Goal: Use online tool/utility

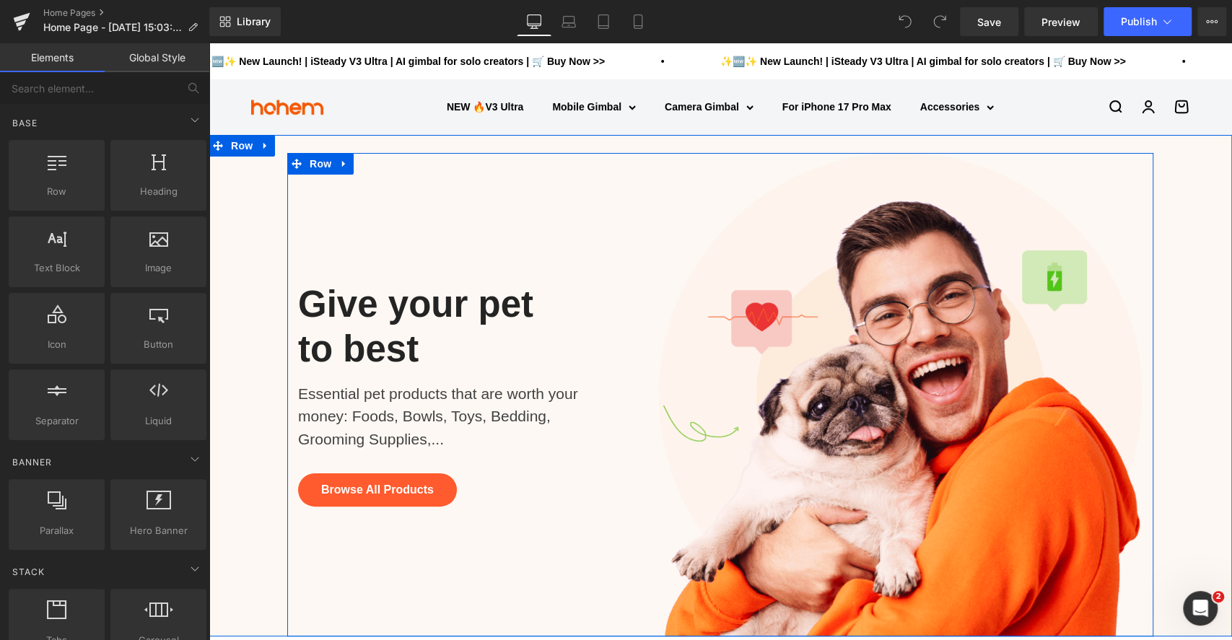
click at [423, 228] on div "Give your pet to best Heading Essential pet products that are worth your money:…" at bounding box center [467, 394] width 361 height 483
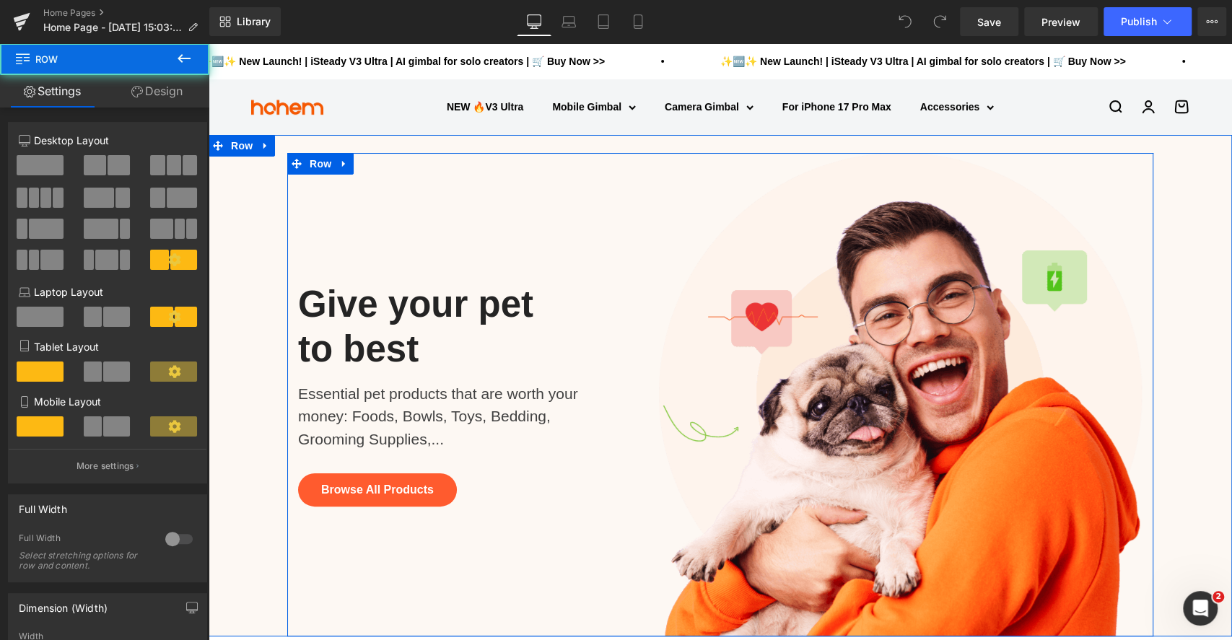
click at [464, 221] on div "Give your pet to best Heading Essential pet products that are worth your money:…" at bounding box center [467, 394] width 361 height 483
click at [485, 255] on div "Give your pet to best Heading Essential pet products that are worth your money:…" at bounding box center [467, 394] width 361 height 483
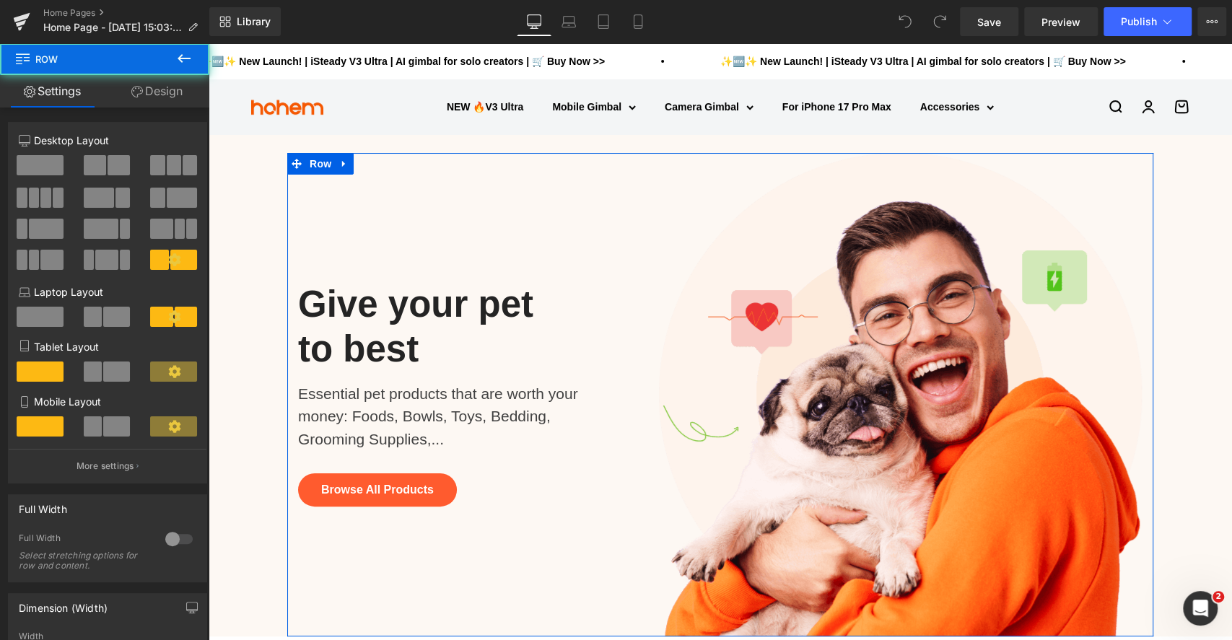
click at [162, 85] on link "Design" at bounding box center [157, 91] width 105 height 32
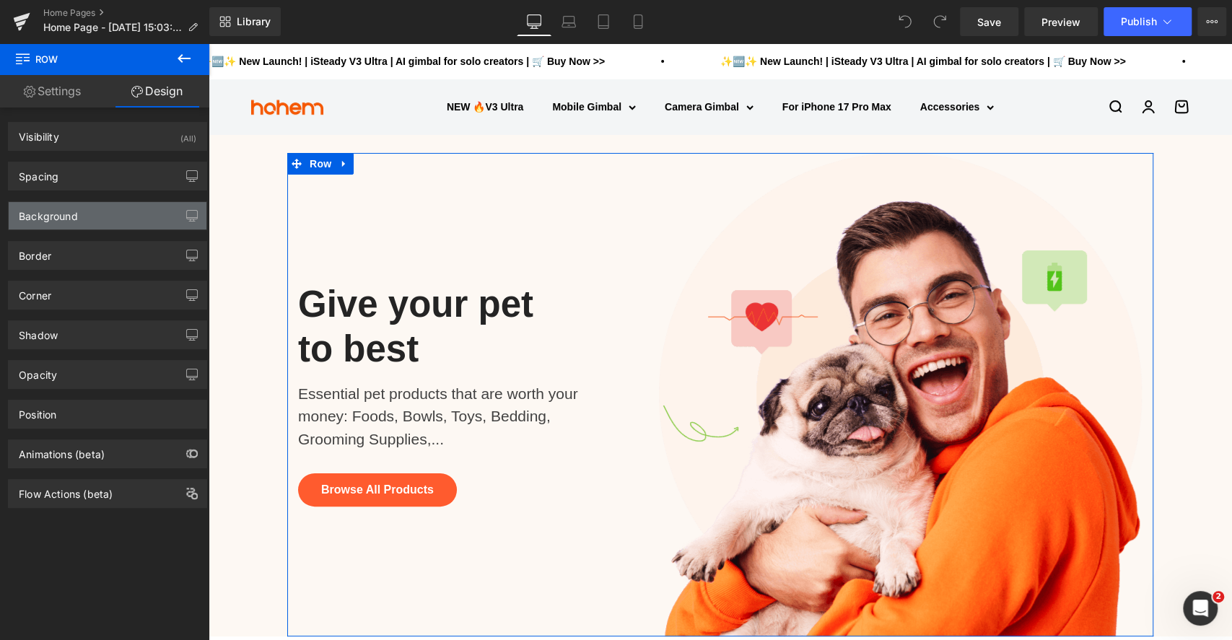
click at [95, 211] on div "Background" at bounding box center [108, 215] width 198 height 27
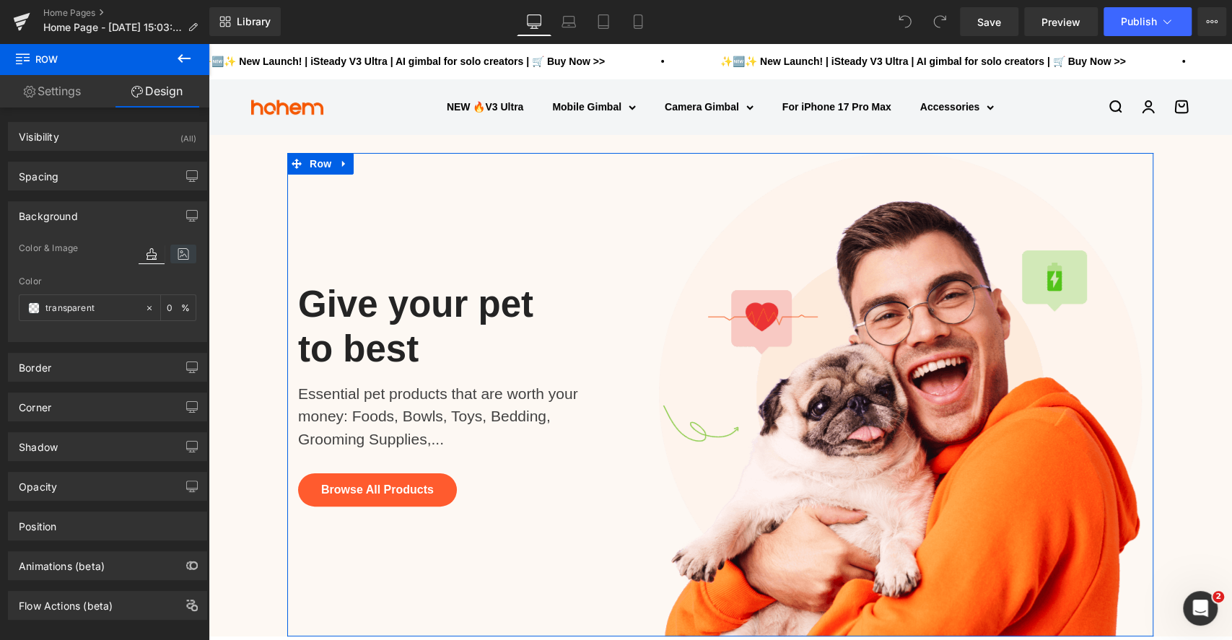
click at [179, 253] on icon at bounding box center [183, 254] width 26 height 19
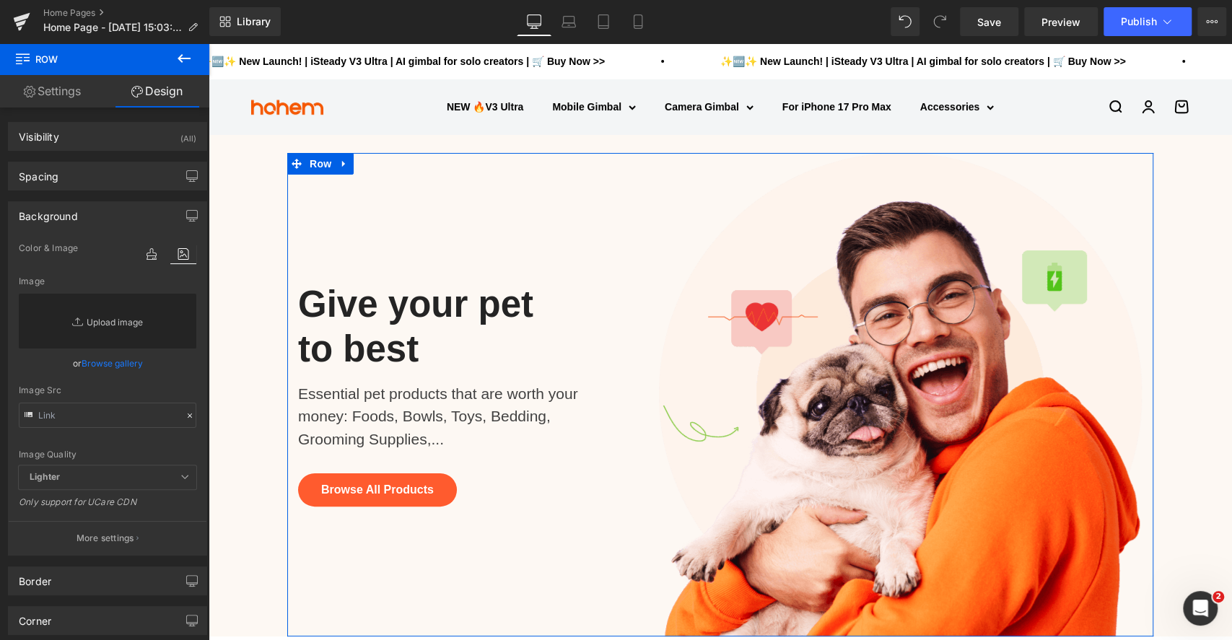
click at [98, 320] on link "Replace Image" at bounding box center [107, 321] width 177 height 55
type input "C:\fakepath\1_747f7f29-959e-497f-91c5-4d28a97d1a15_430x.avif"
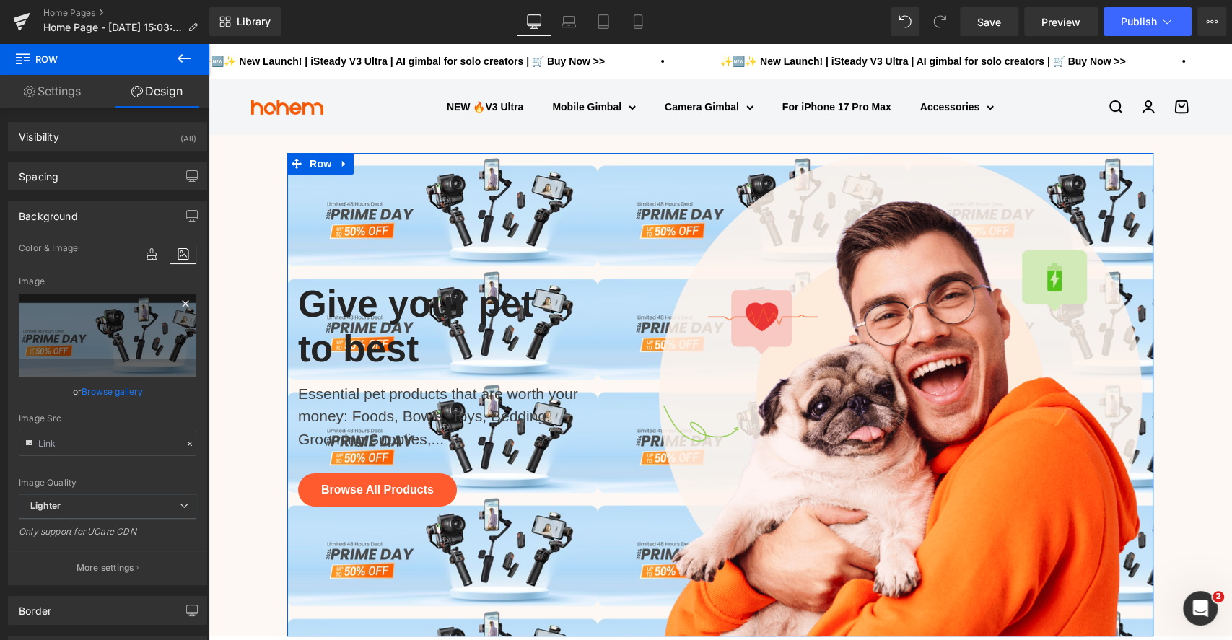
click at [177, 305] on icon at bounding box center [185, 303] width 17 height 17
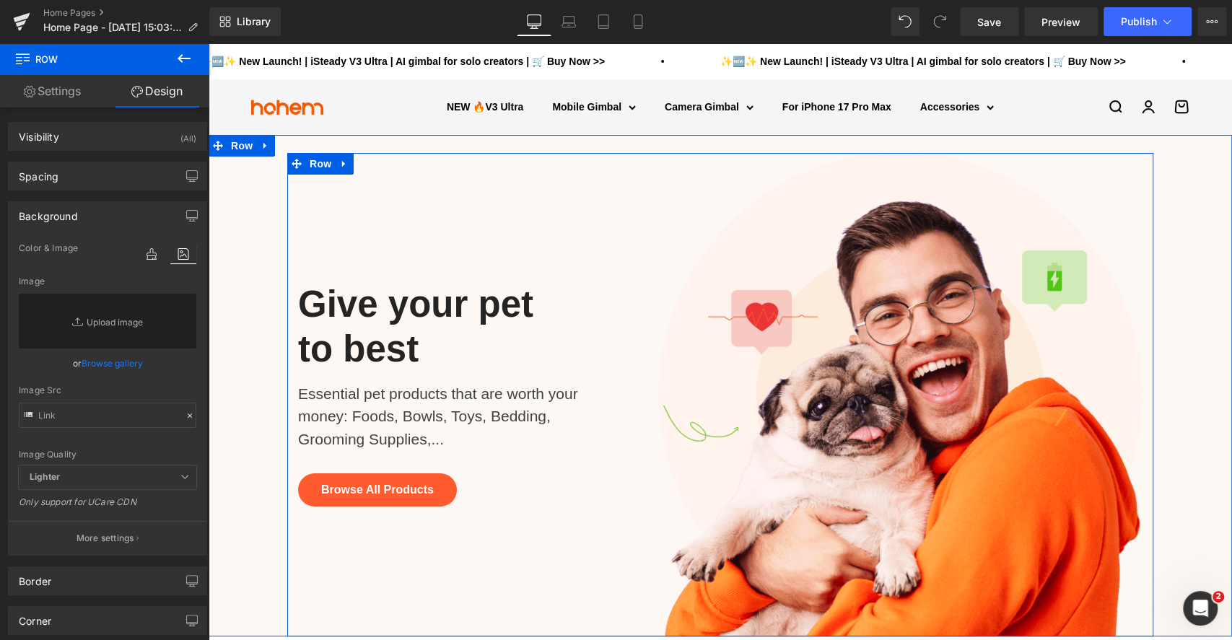
click at [389, 245] on div "Give your pet to best Heading Essential pet products that are worth your money:…" at bounding box center [467, 394] width 361 height 483
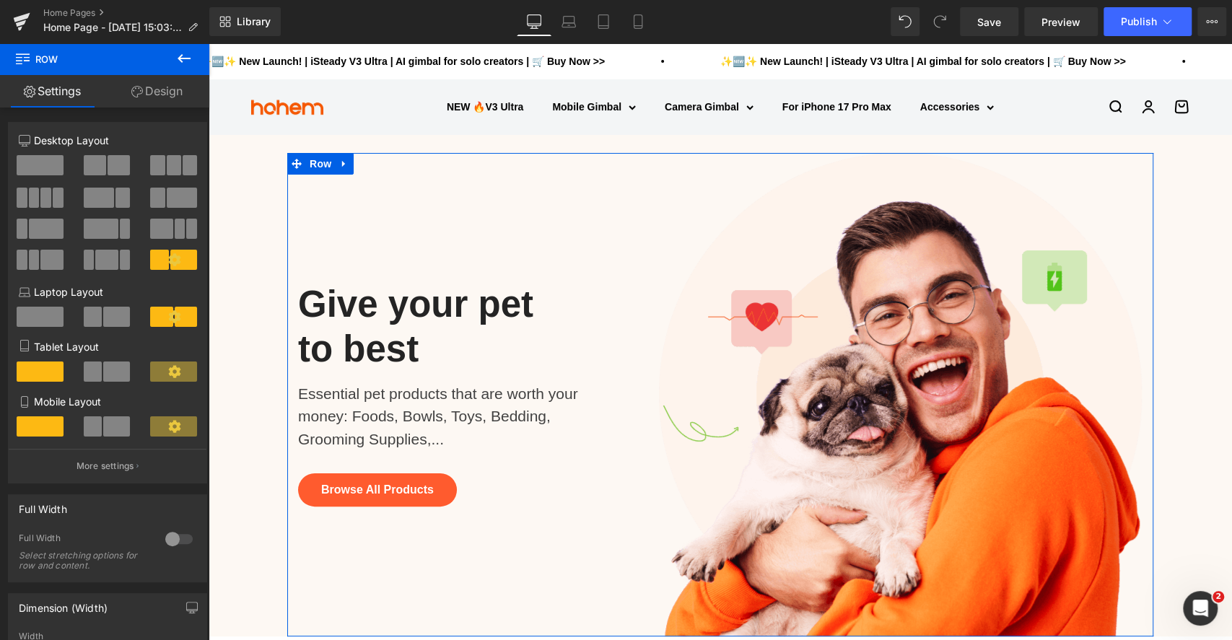
click at [167, 97] on link "Design" at bounding box center [157, 91] width 105 height 32
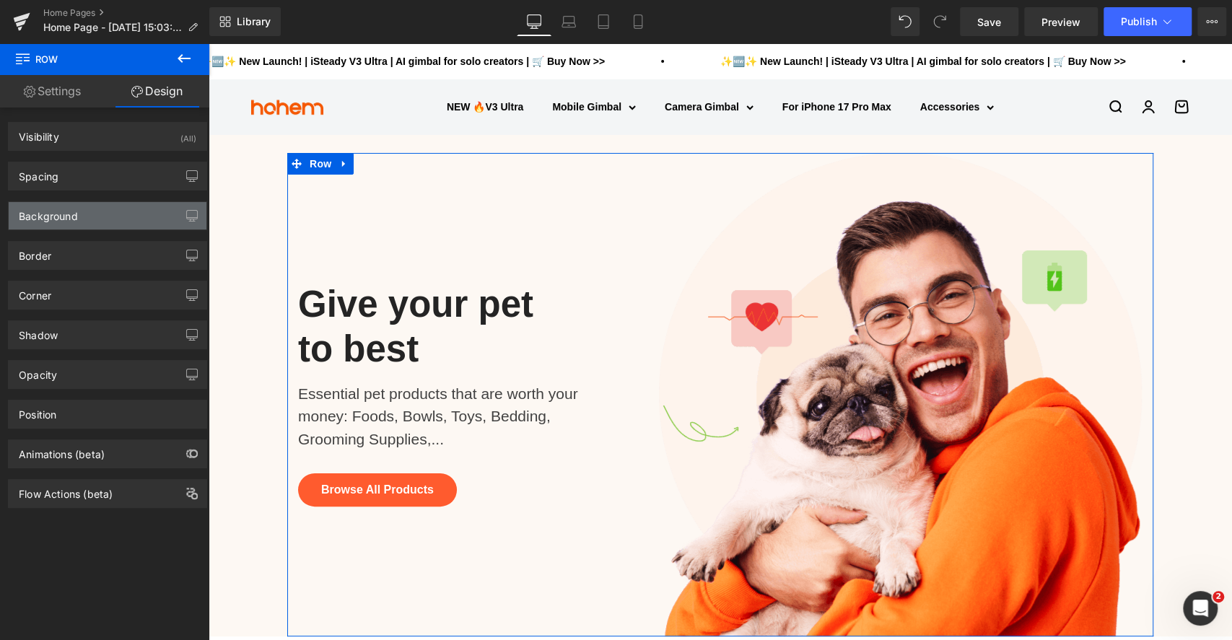
click at [89, 219] on div "Background" at bounding box center [108, 215] width 198 height 27
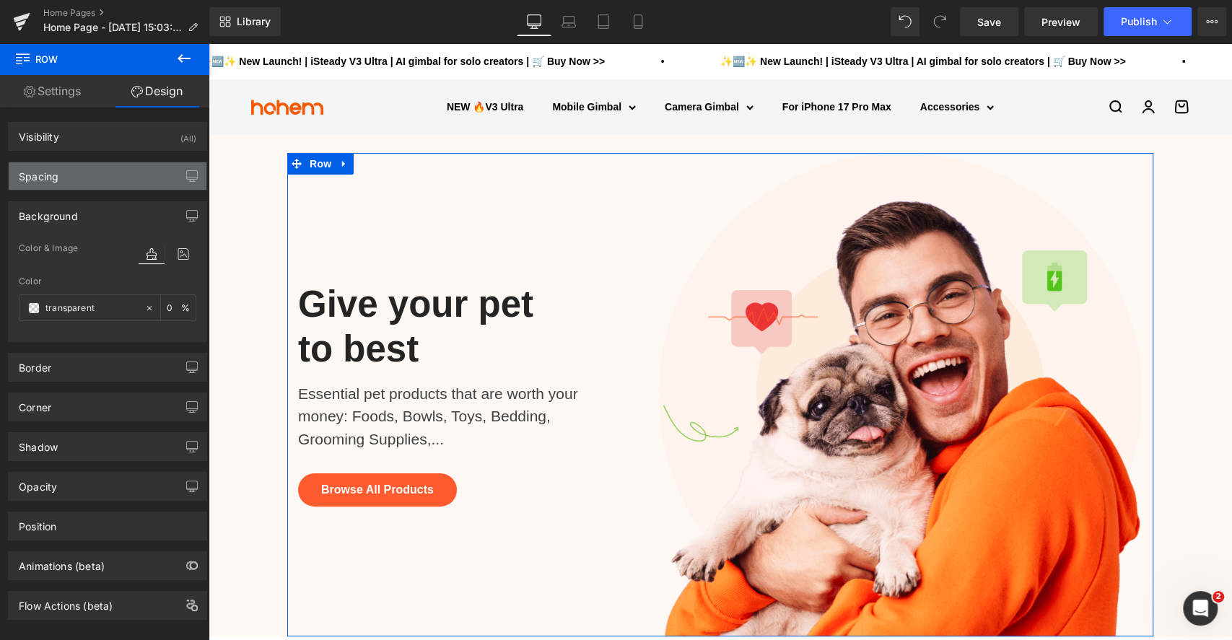
click at [82, 170] on div "Spacing" at bounding box center [108, 175] width 198 height 27
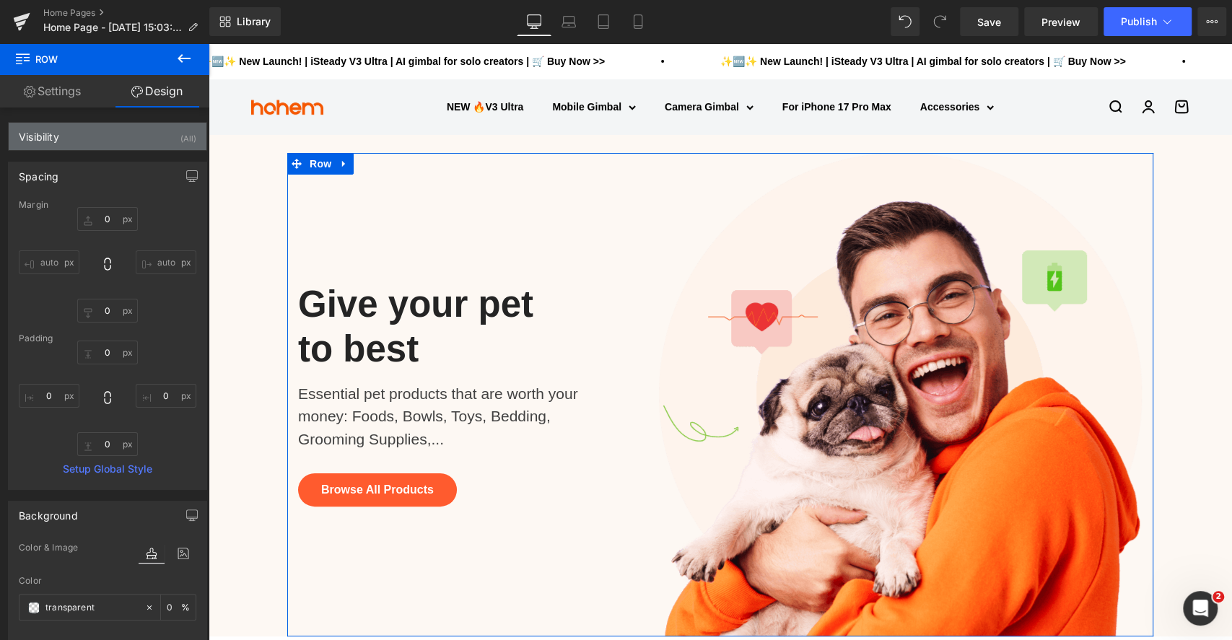
click at [92, 141] on div "Visibility (All)" at bounding box center [108, 136] width 198 height 27
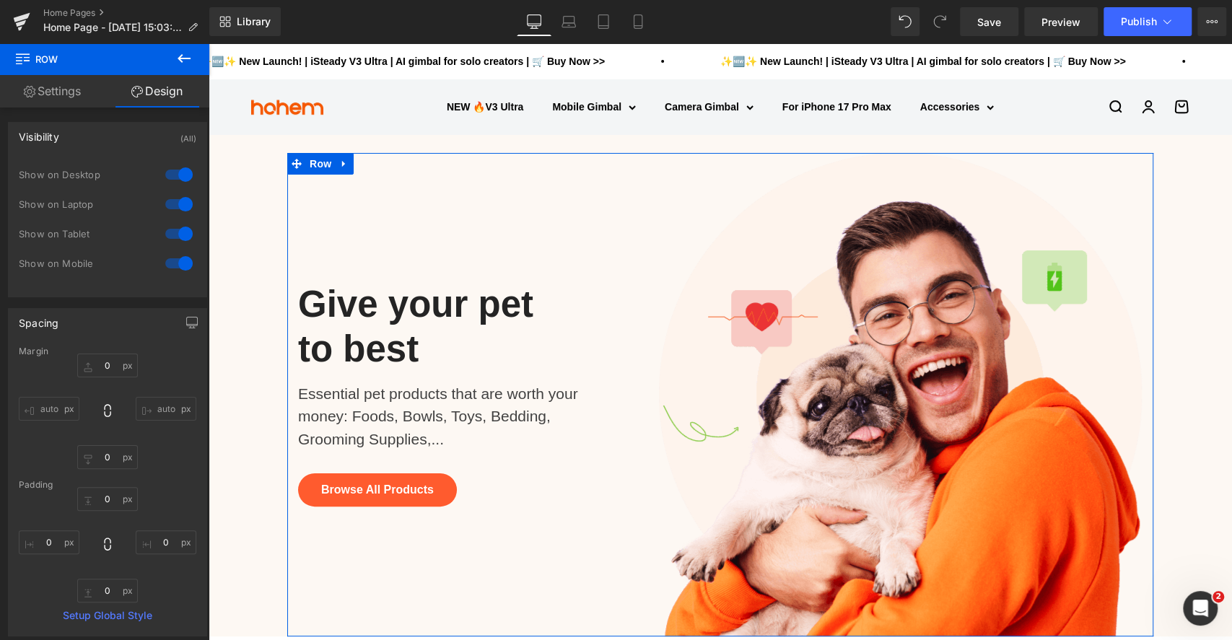
click at [92, 141] on div "Visibility (All)" at bounding box center [108, 136] width 198 height 27
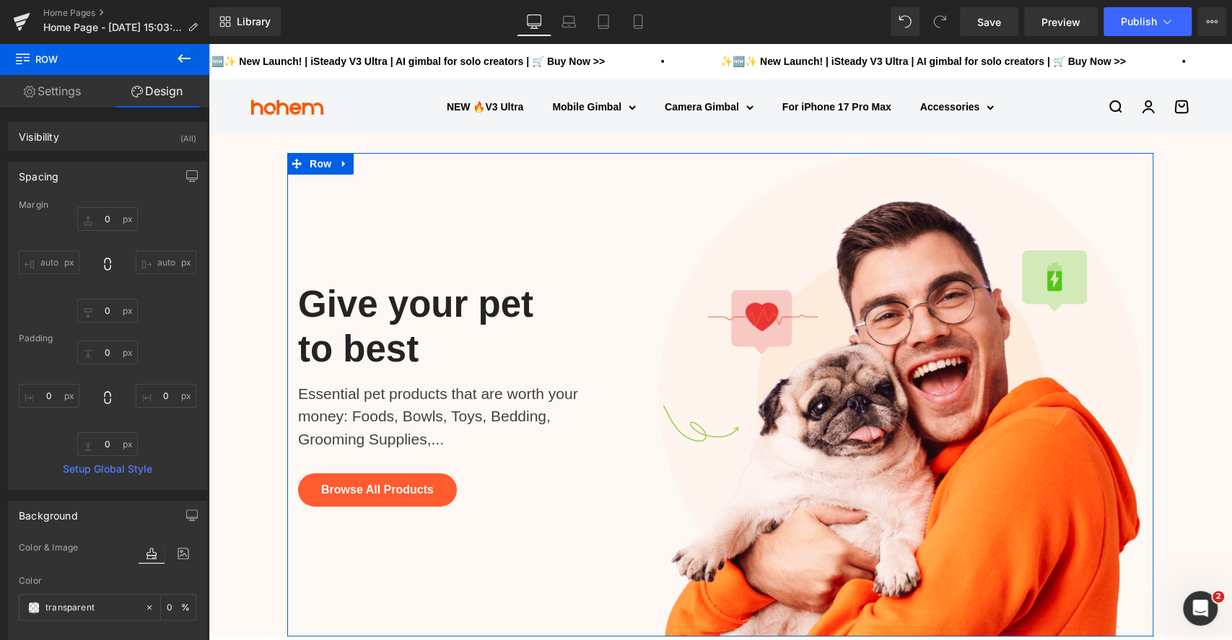
click at [87, 176] on div "Spacing" at bounding box center [108, 175] width 198 height 27
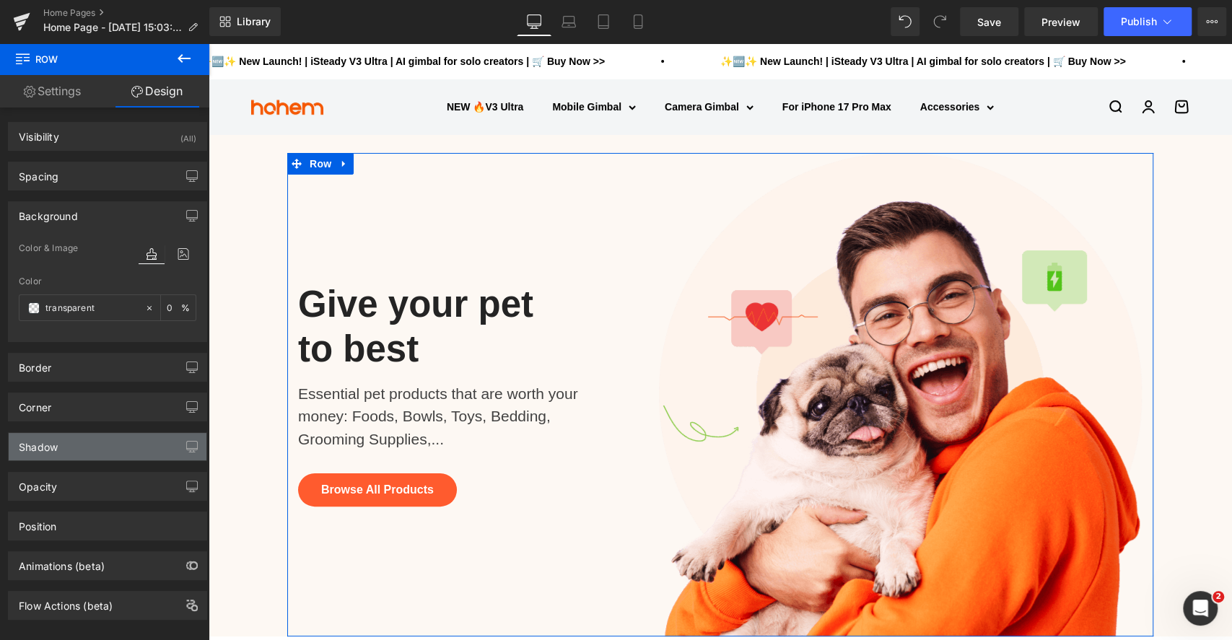
click at [99, 442] on div "Shadow" at bounding box center [108, 446] width 198 height 27
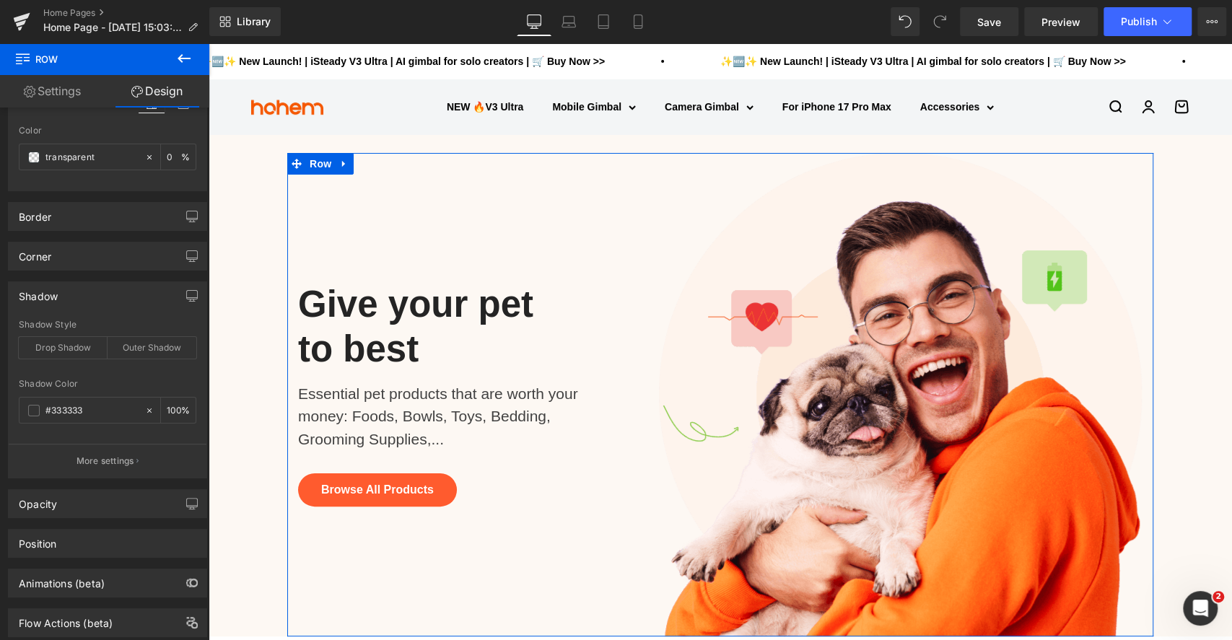
scroll to position [190, 0]
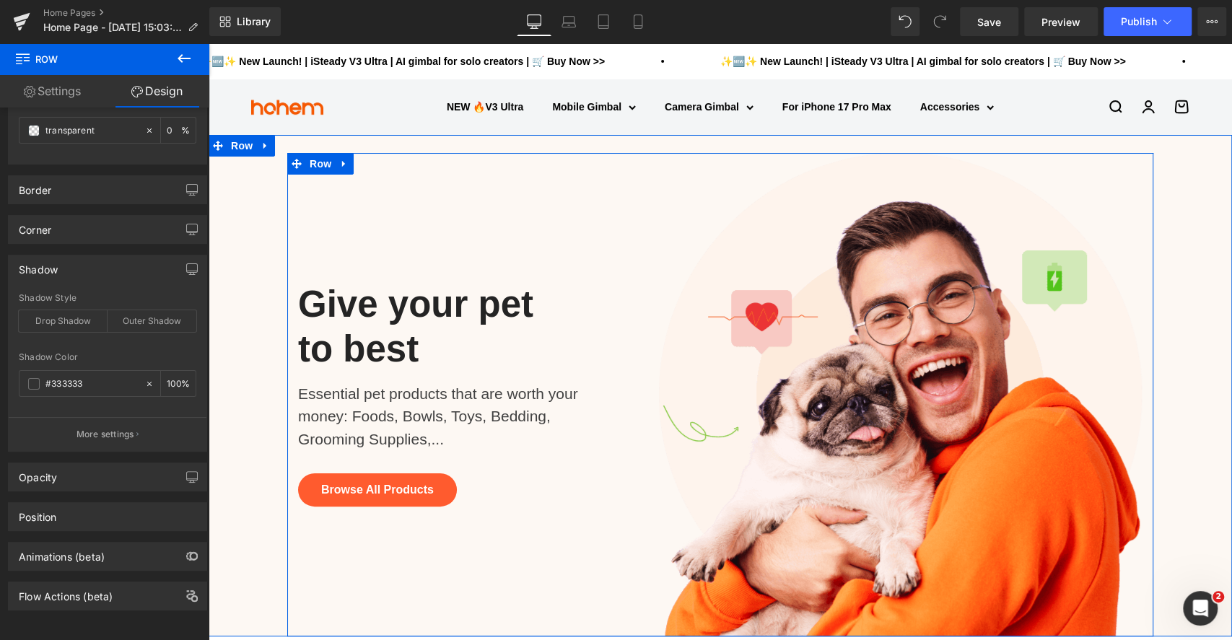
click at [383, 234] on div "Give your pet to best Heading Essential pet products that are worth your money:…" at bounding box center [467, 394] width 361 height 483
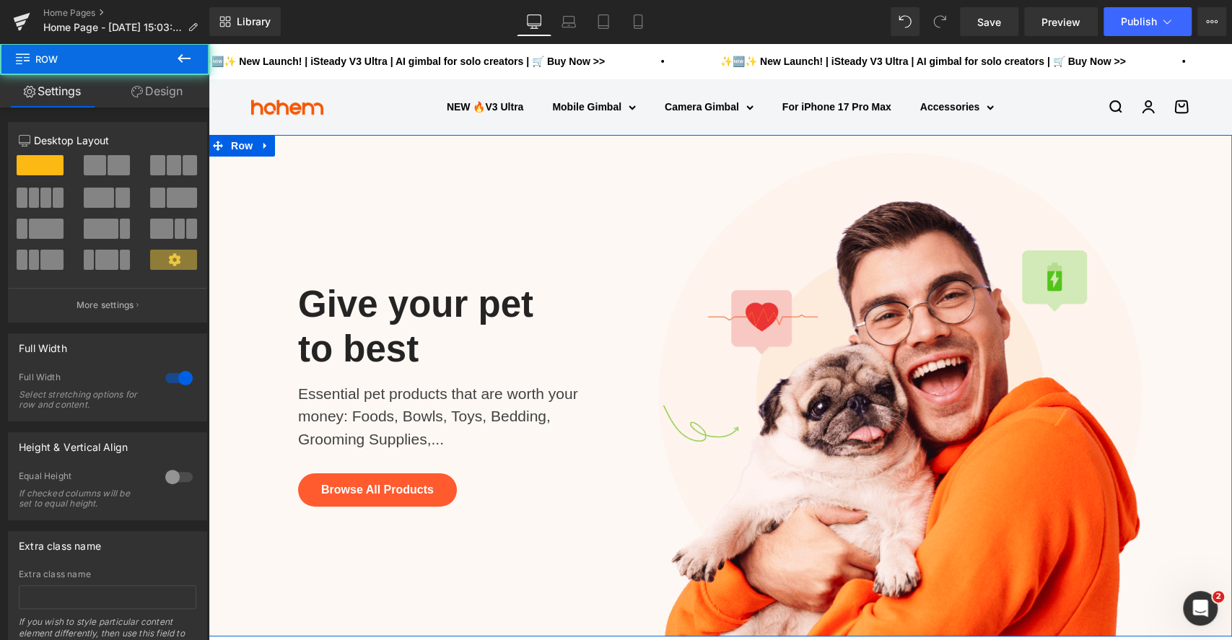
click at [245, 222] on div "Give your pet to best Heading Essential pet products that are worth your money:…" at bounding box center [719, 394] width 1023 height 483
click at [162, 95] on link "Design" at bounding box center [157, 91] width 105 height 32
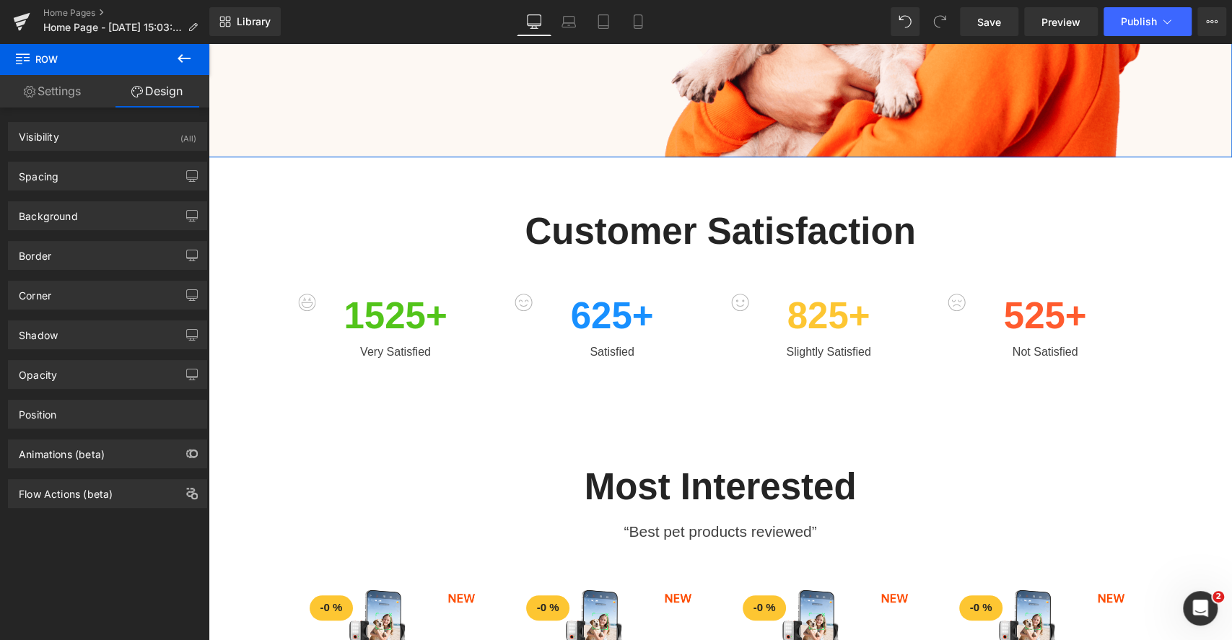
scroll to position [480, 0]
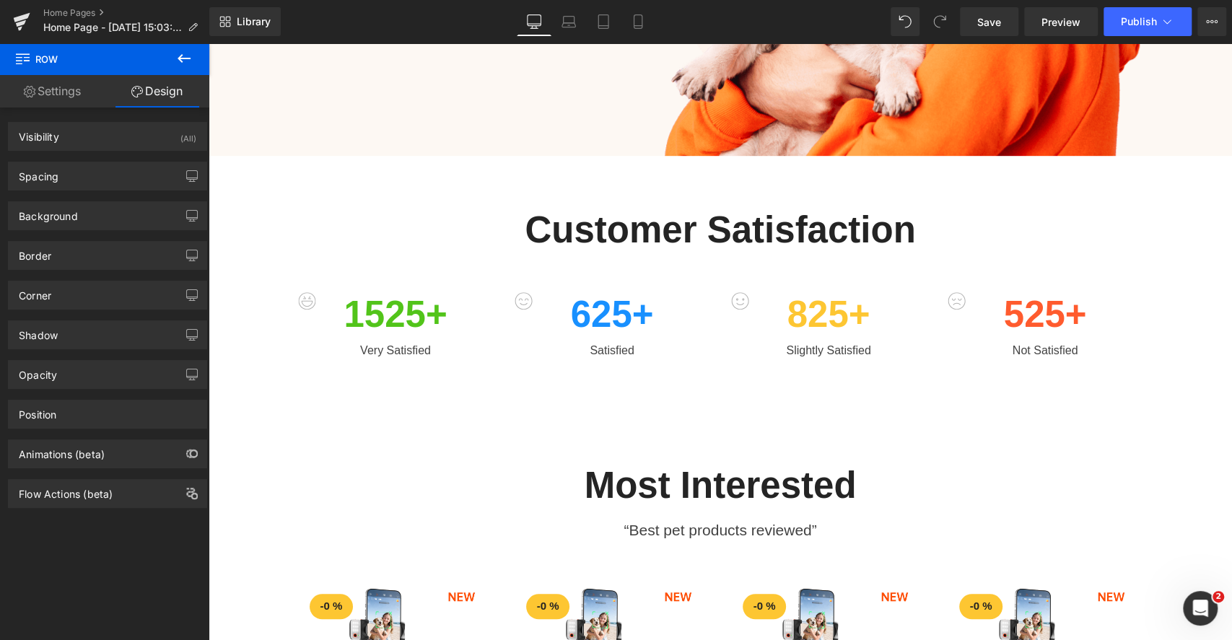
click at [338, 246] on h2 "Customer Satisfaction" at bounding box center [720, 230] width 844 height 44
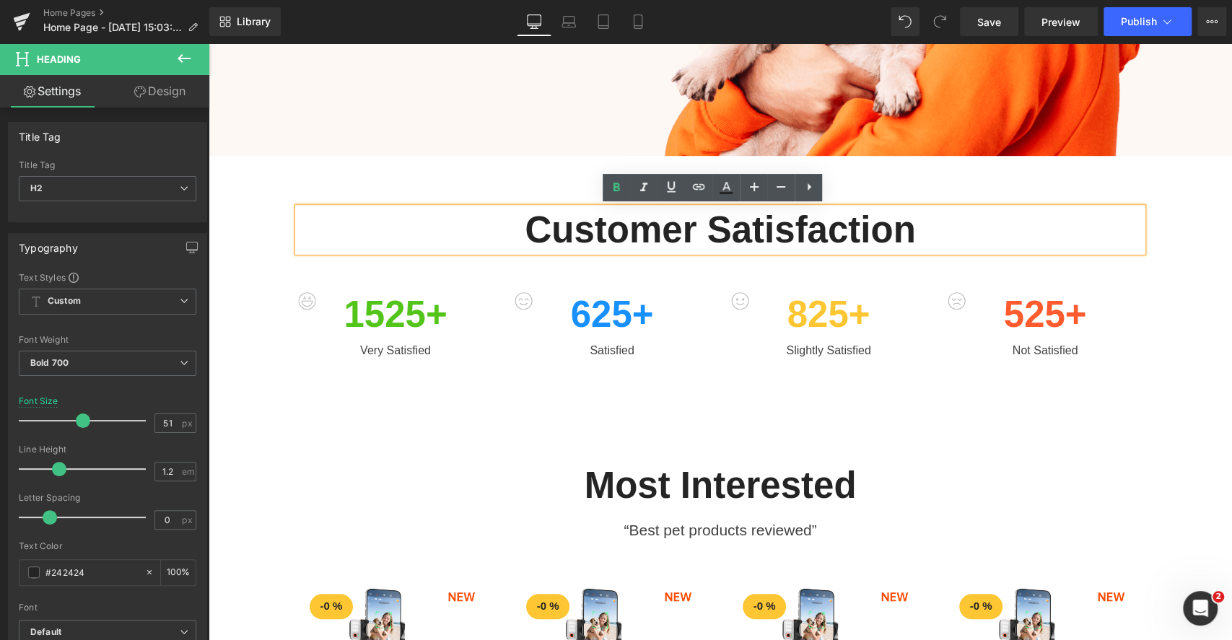
click at [262, 240] on div "Customer Satisfaction Heading Row 1525 + Counter Very Satisfied Text Block 625 …" at bounding box center [719, 276] width 1023 height 180
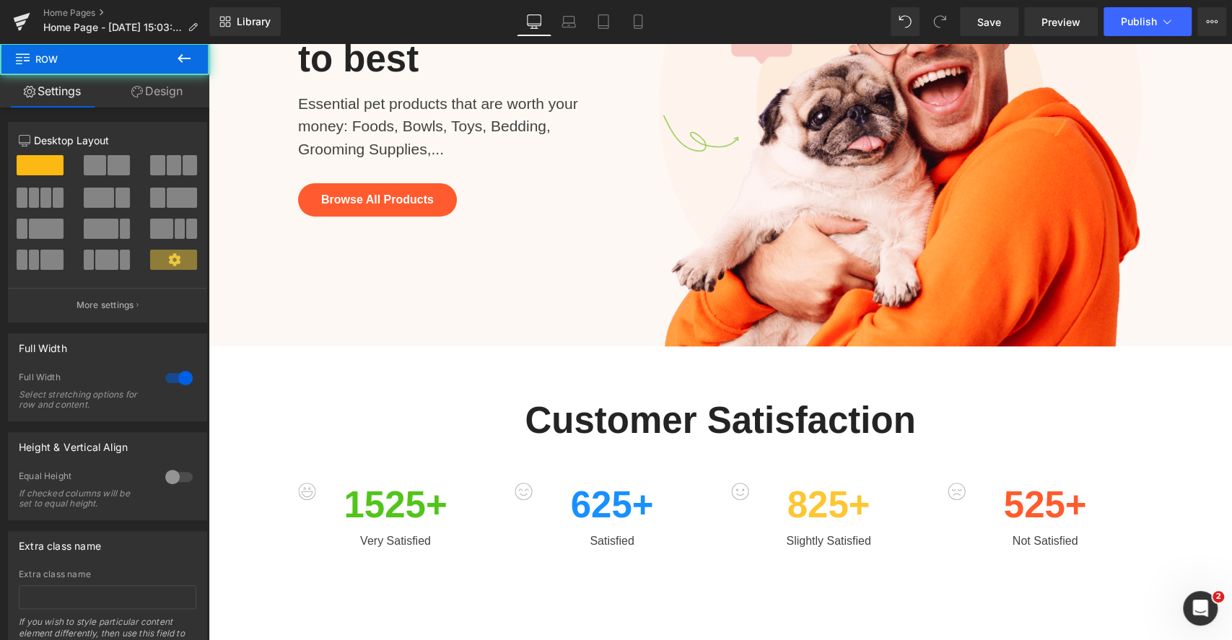
scroll to position [289, 0]
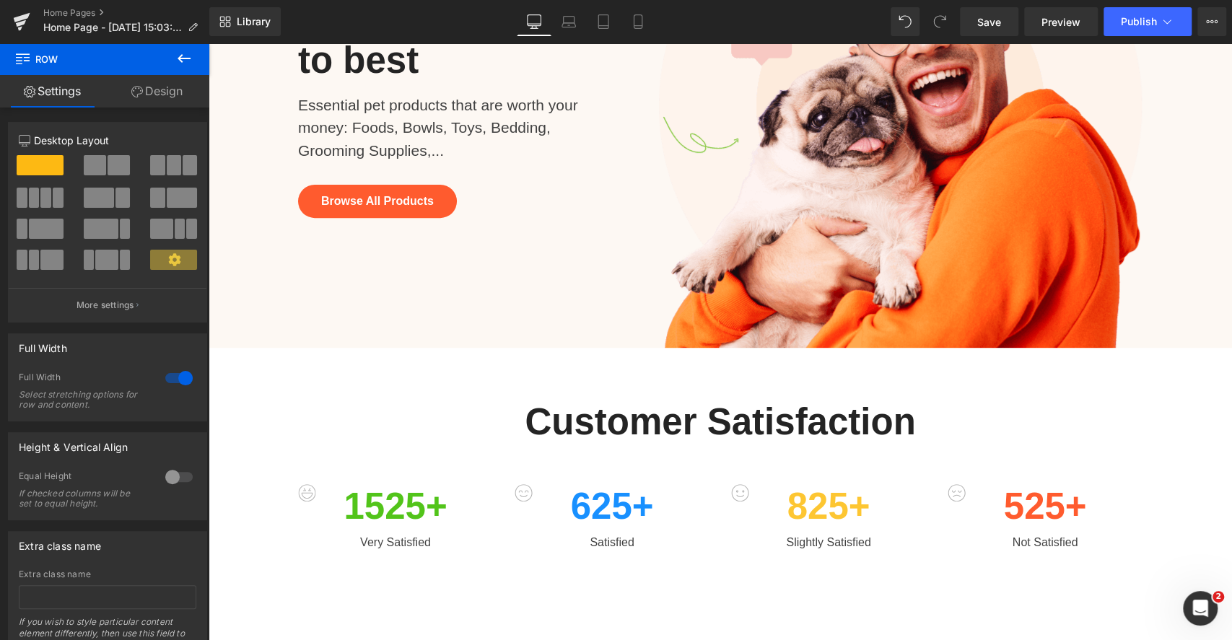
click at [254, 201] on div "Give your pet to best Heading Essential pet products that are worth your money:…" at bounding box center [719, 105] width 1023 height 483
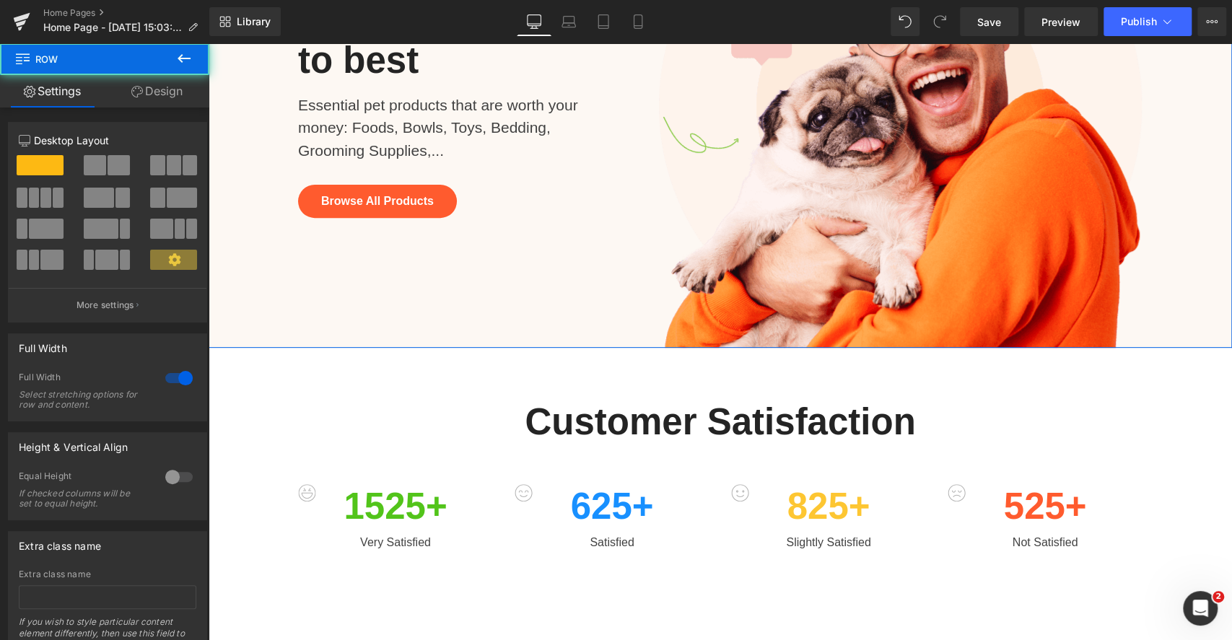
scroll to position [0, 0]
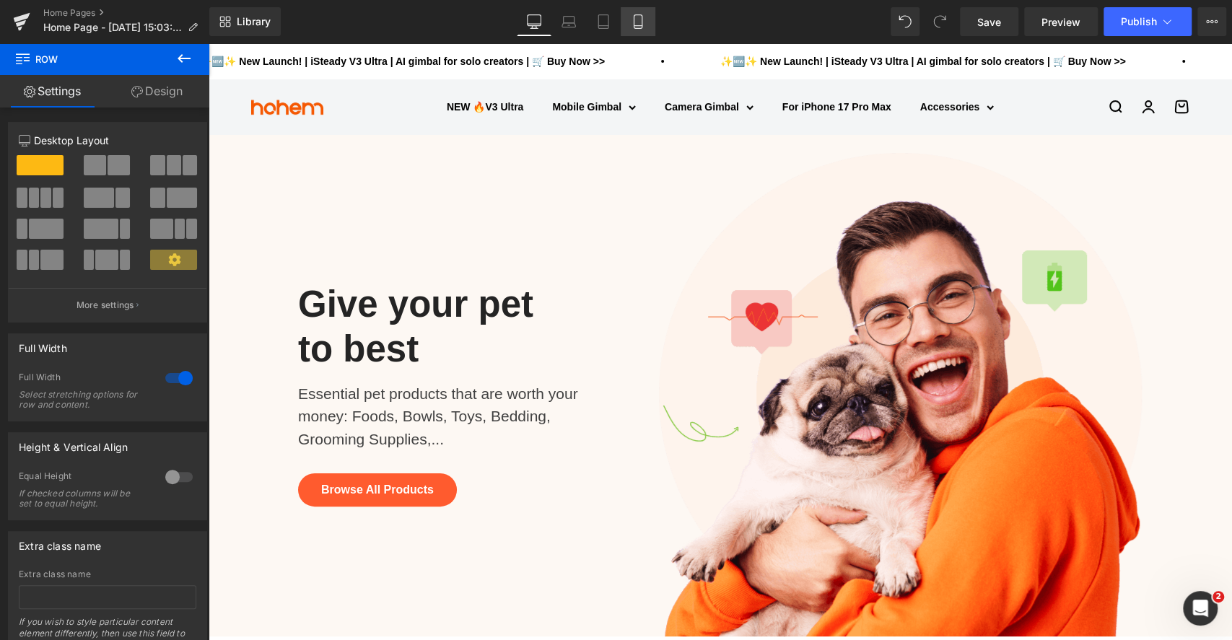
drag, startPoint x: 636, startPoint y: 26, endPoint x: 242, endPoint y: 229, distance: 443.7
click at [637, 26] on icon at bounding box center [638, 21] width 14 height 14
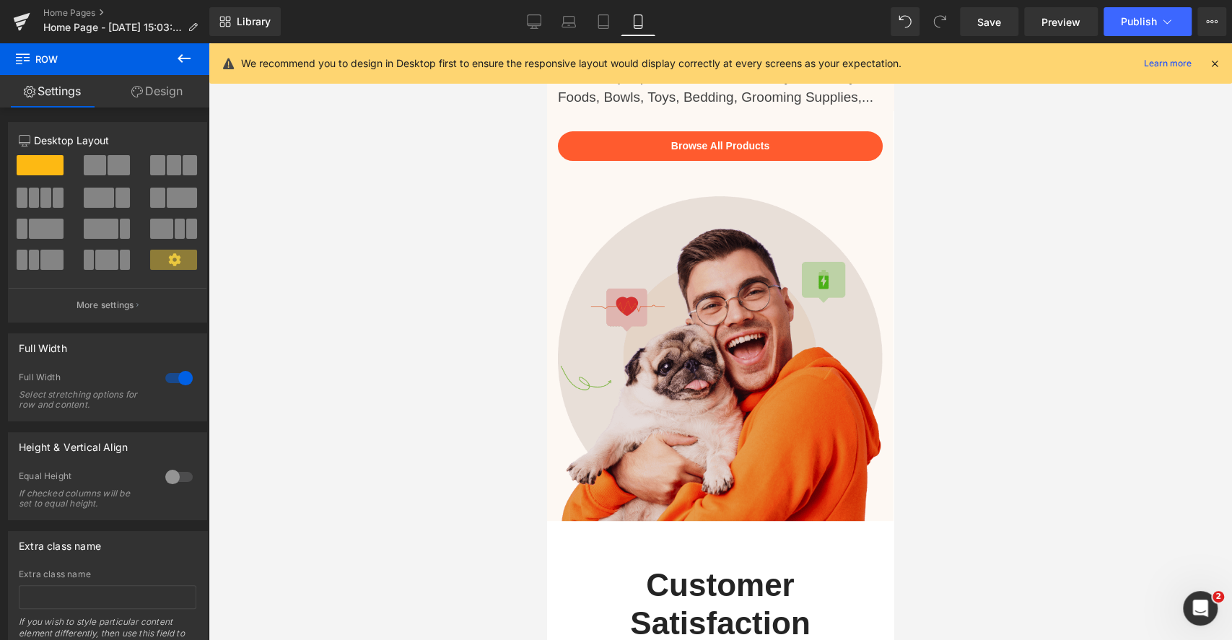
scroll to position [96, 0]
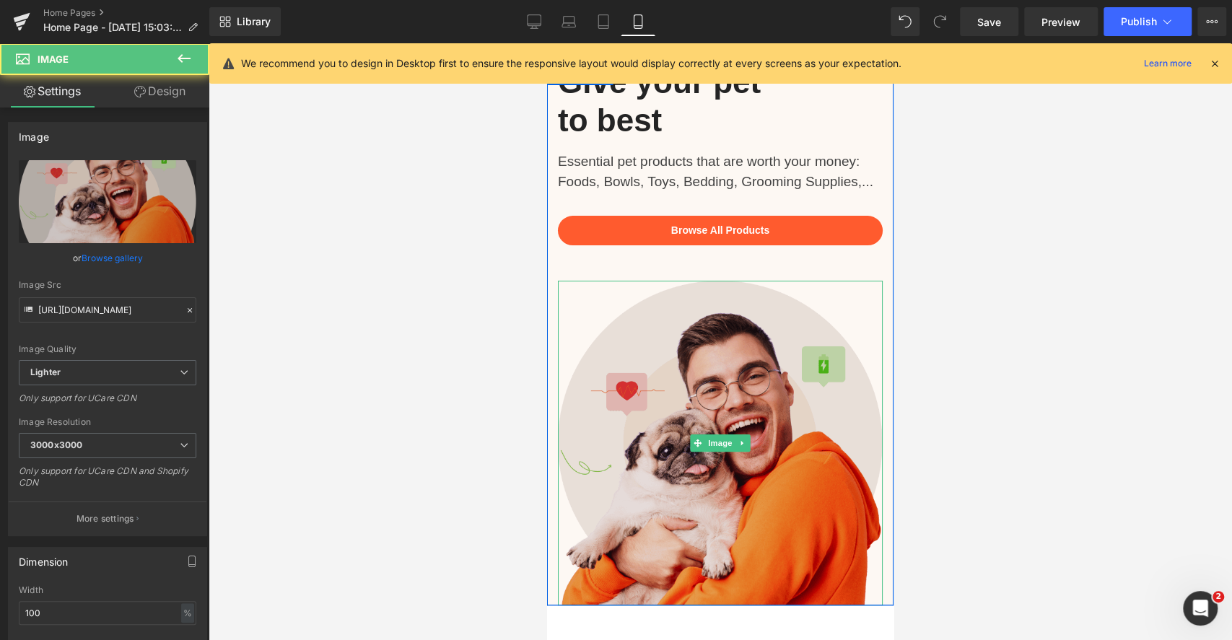
click at [868, 319] on img at bounding box center [720, 443] width 325 height 325
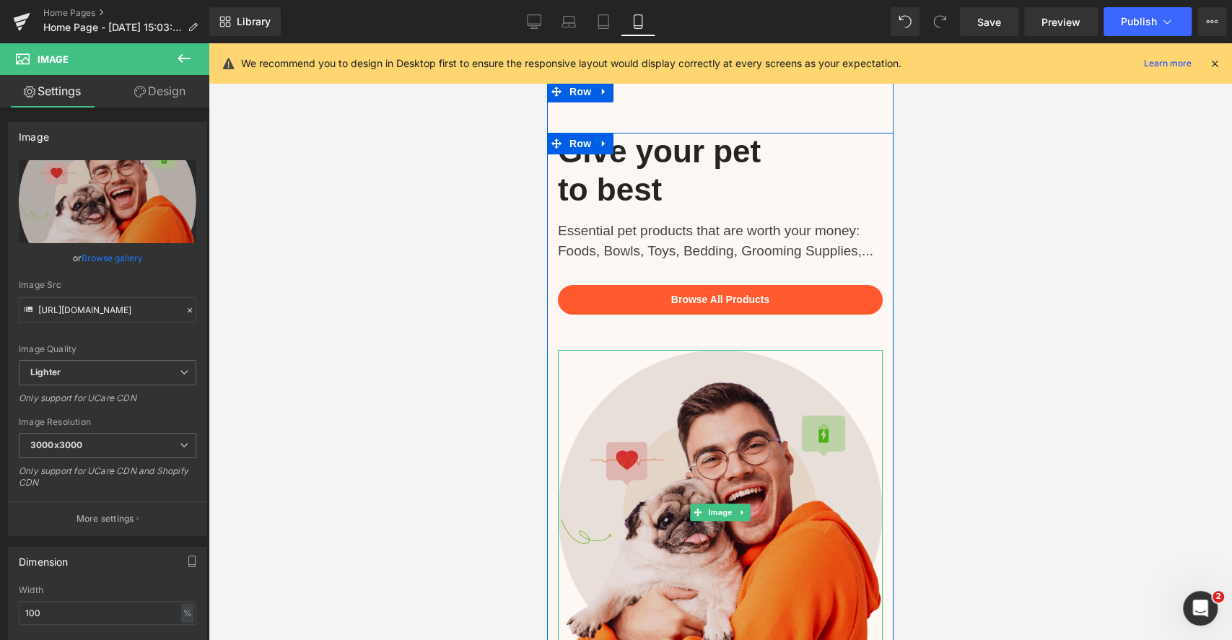
scroll to position [0, 0]
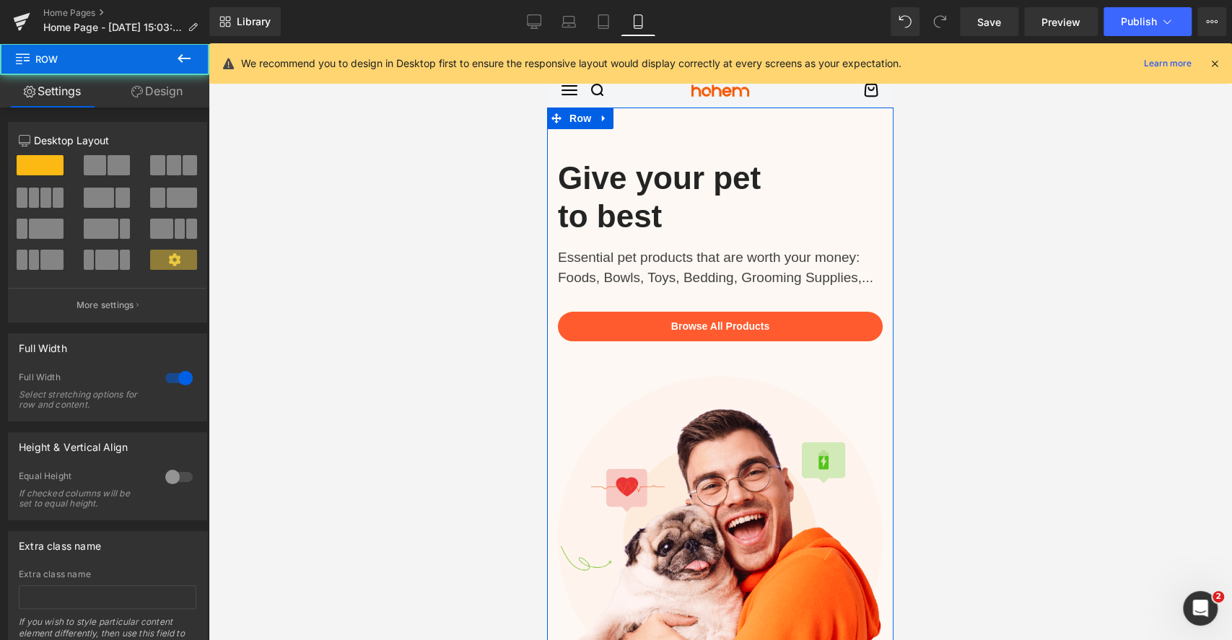
click at [836, 126] on div "Give your pet to best Heading Essential pet products that are worth your money:…" at bounding box center [720, 404] width 346 height 594
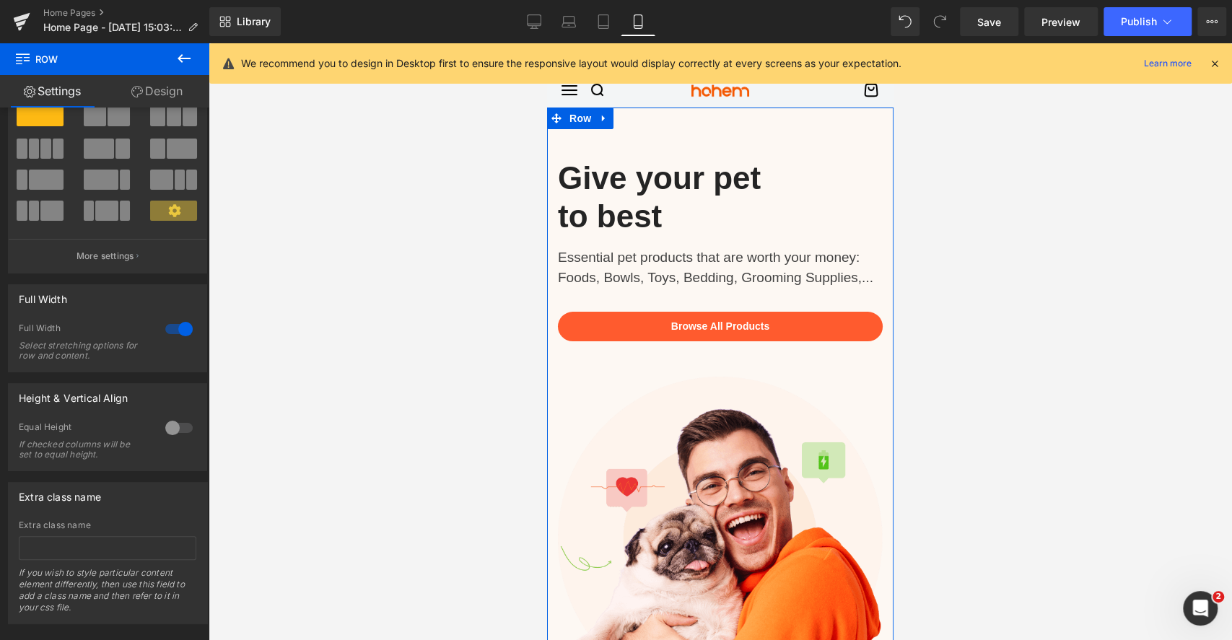
scroll to position [76, 0]
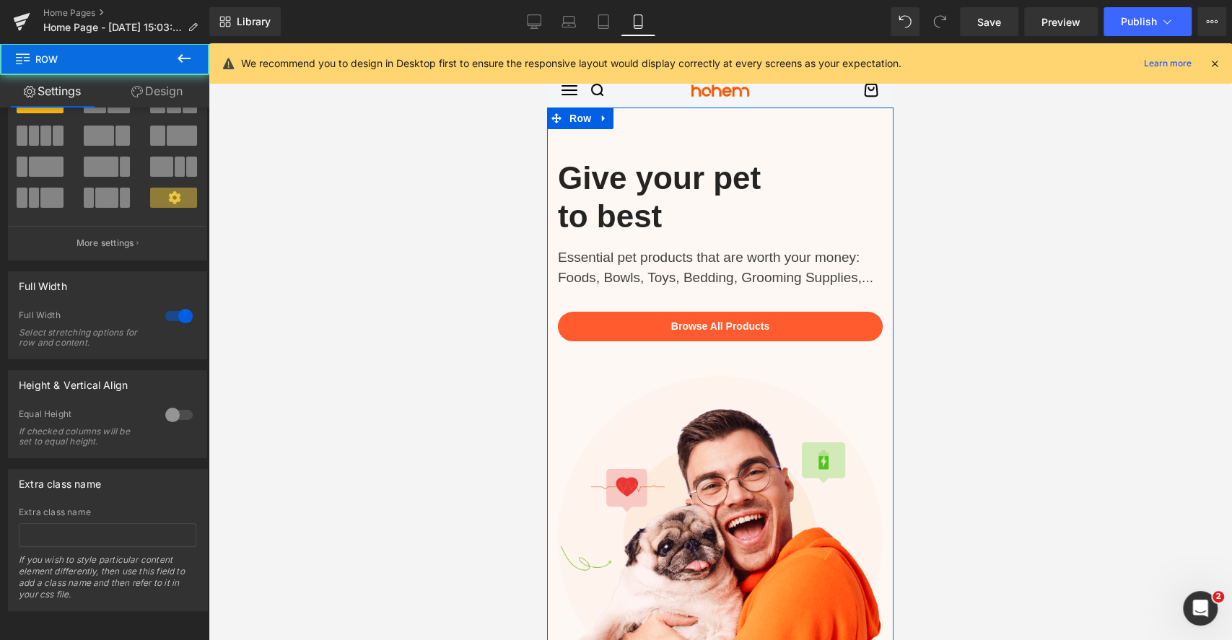
click at [712, 136] on div "Give your pet to best Heading Essential pet products that are worth your money:…" at bounding box center [720, 404] width 346 height 594
click at [148, 87] on link "Design" at bounding box center [157, 91] width 105 height 32
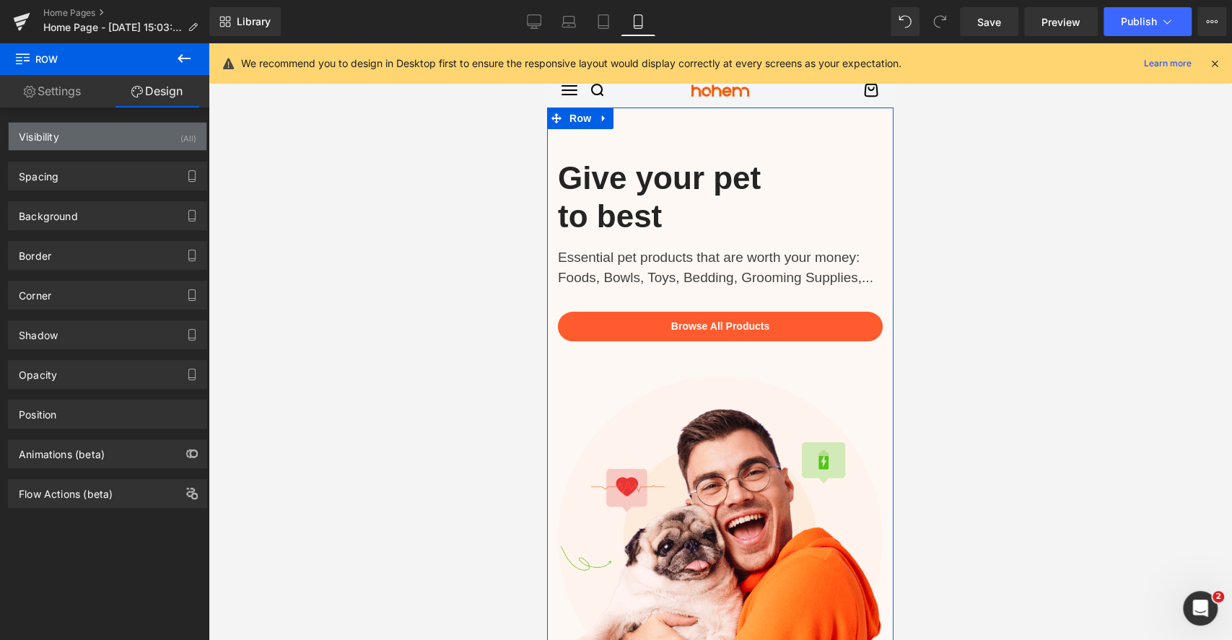
click at [148, 136] on div "Visibility (All)" at bounding box center [108, 136] width 198 height 27
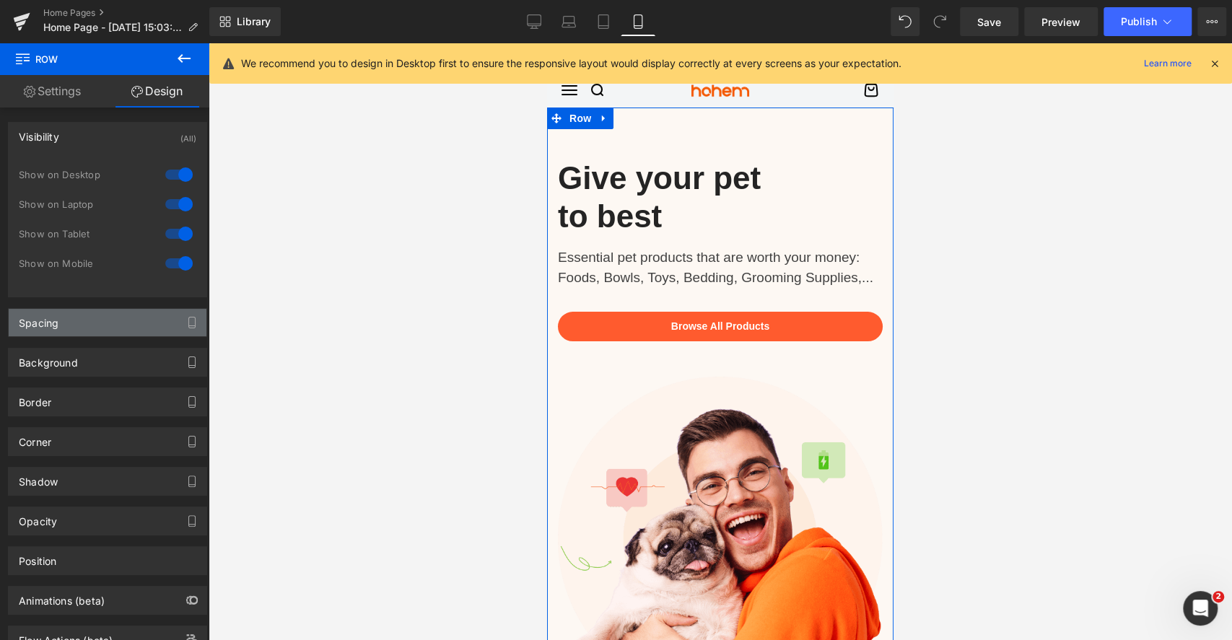
click at [118, 314] on div "Spacing" at bounding box center [108, 322] width 198 height 27
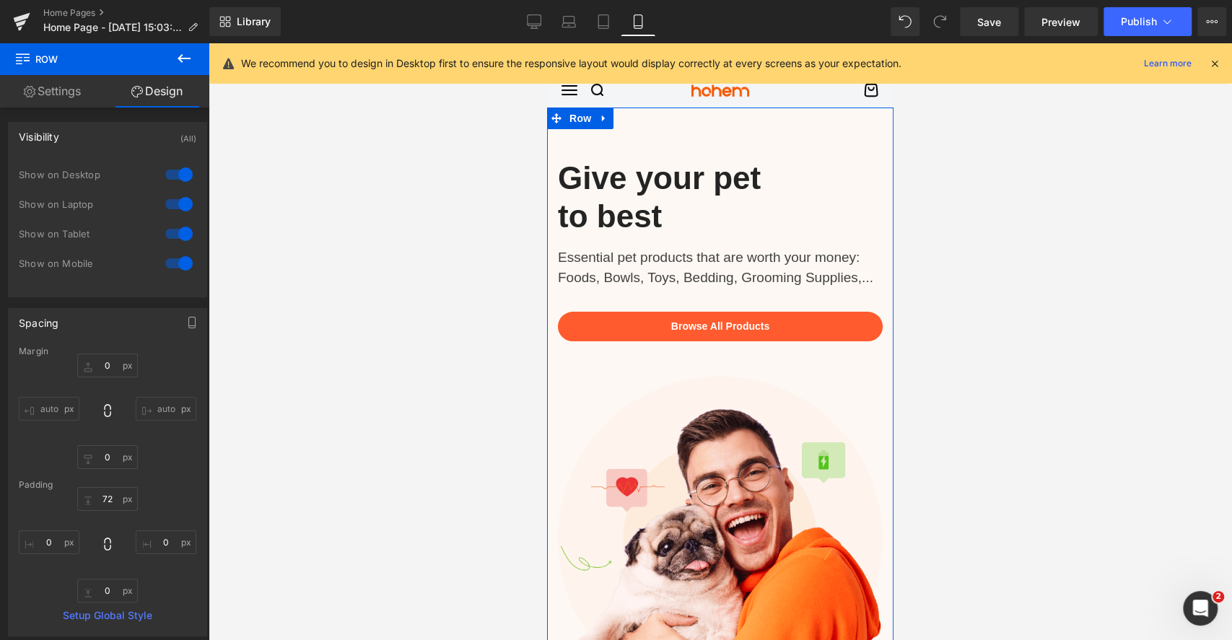
click at [118, 314] on div "Spacing" at bounding box center [108, 322] width 198 height 27
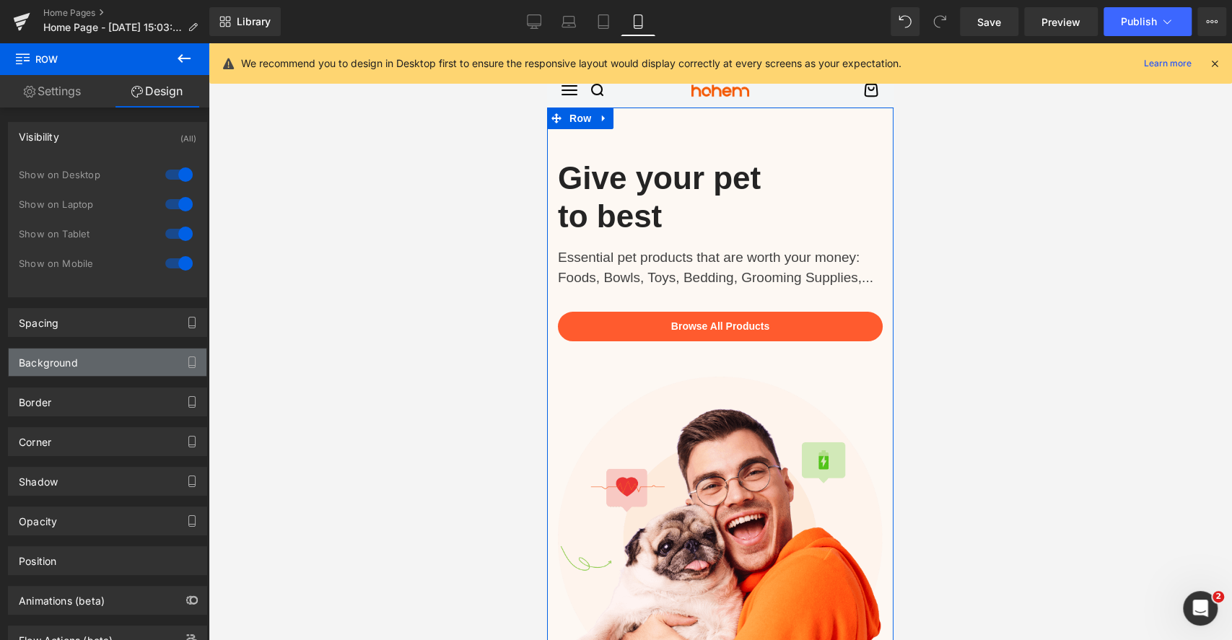
click at [120, 360] on div "Background" at bounding box center [108, 361] width 198 height 27
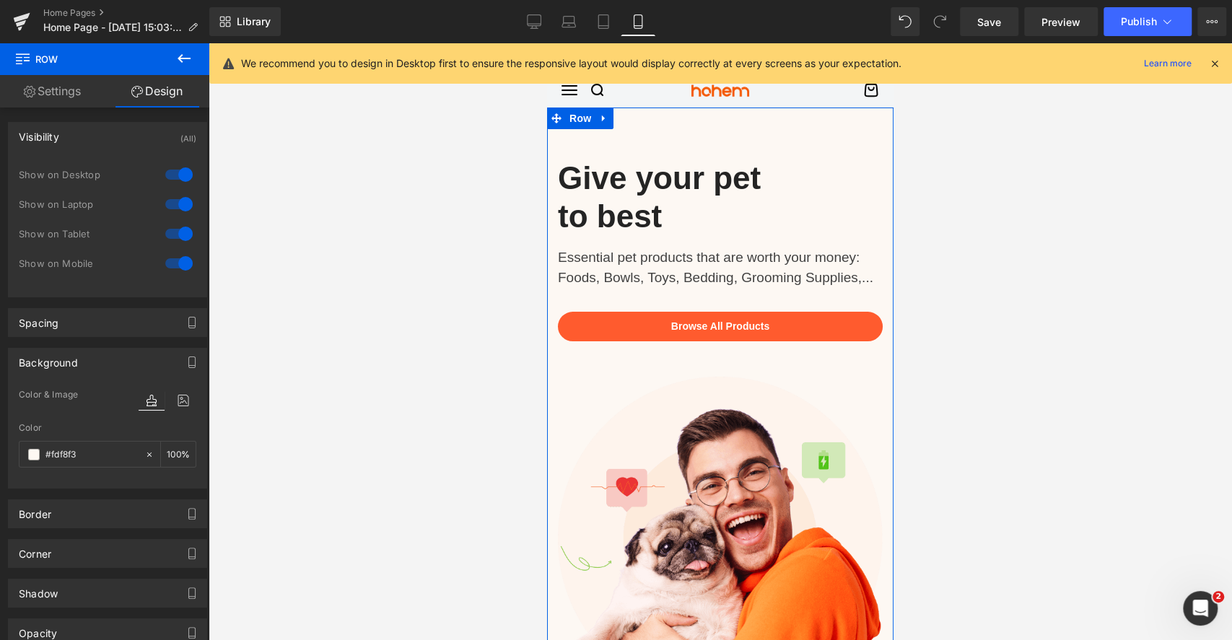
click at [120, 360] on div "Background" at bounding box center [108, 361] width 198 height 27
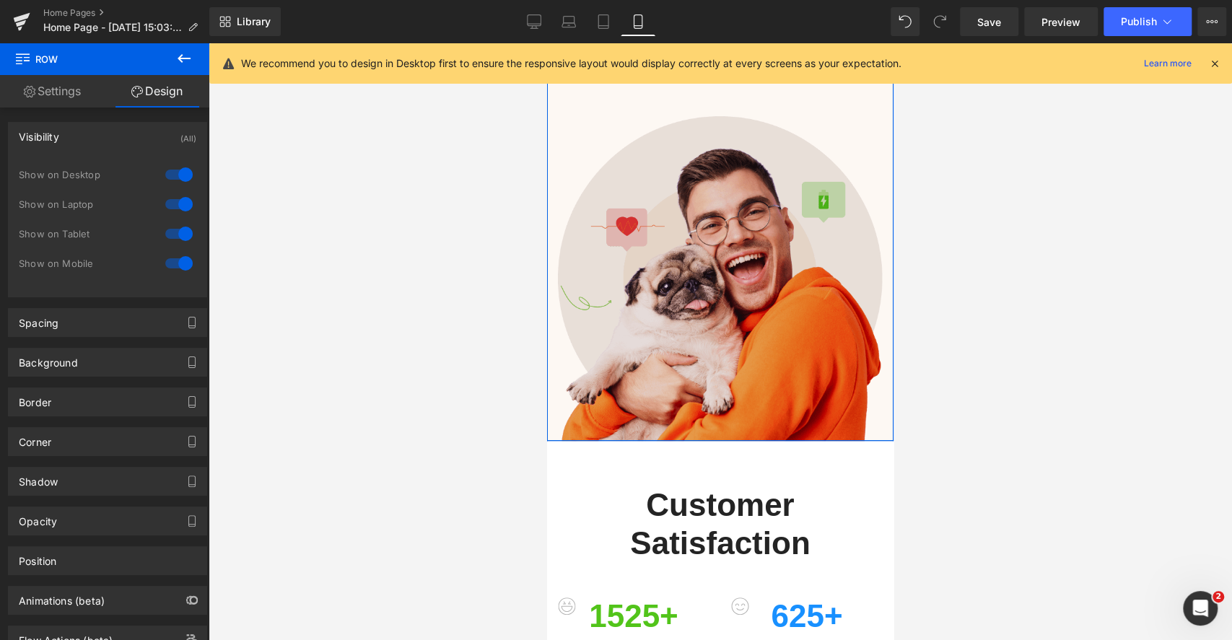
scroll to position [289, 0]
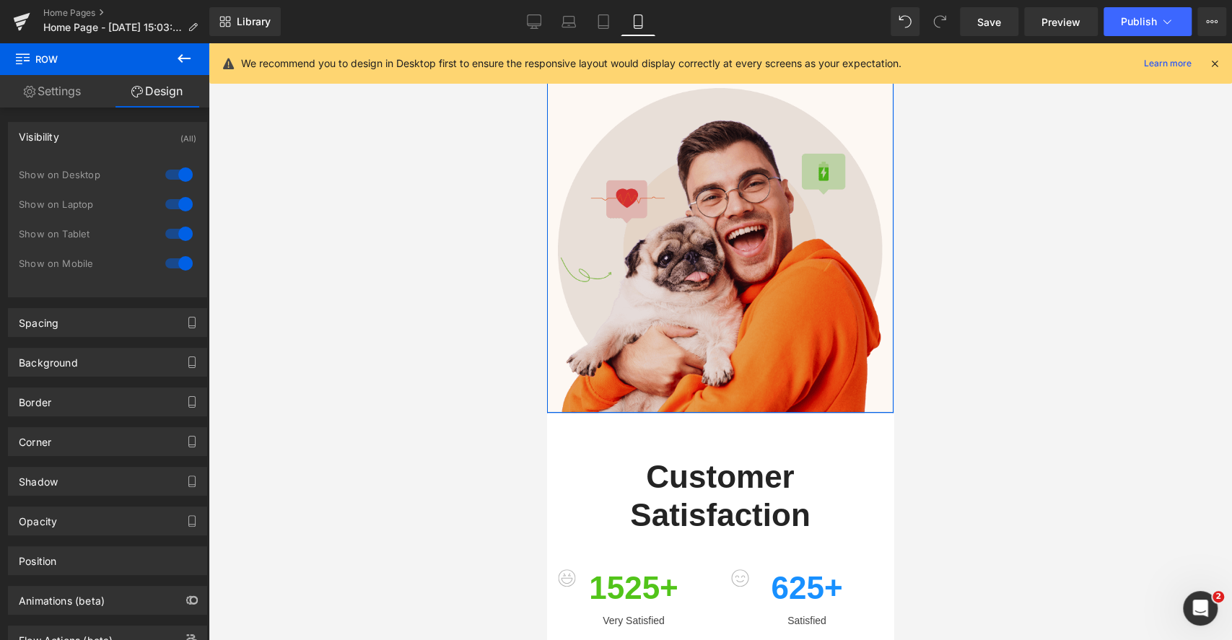
click at [595, 268] on img at bounding box center [720, 250] width 325 height 325
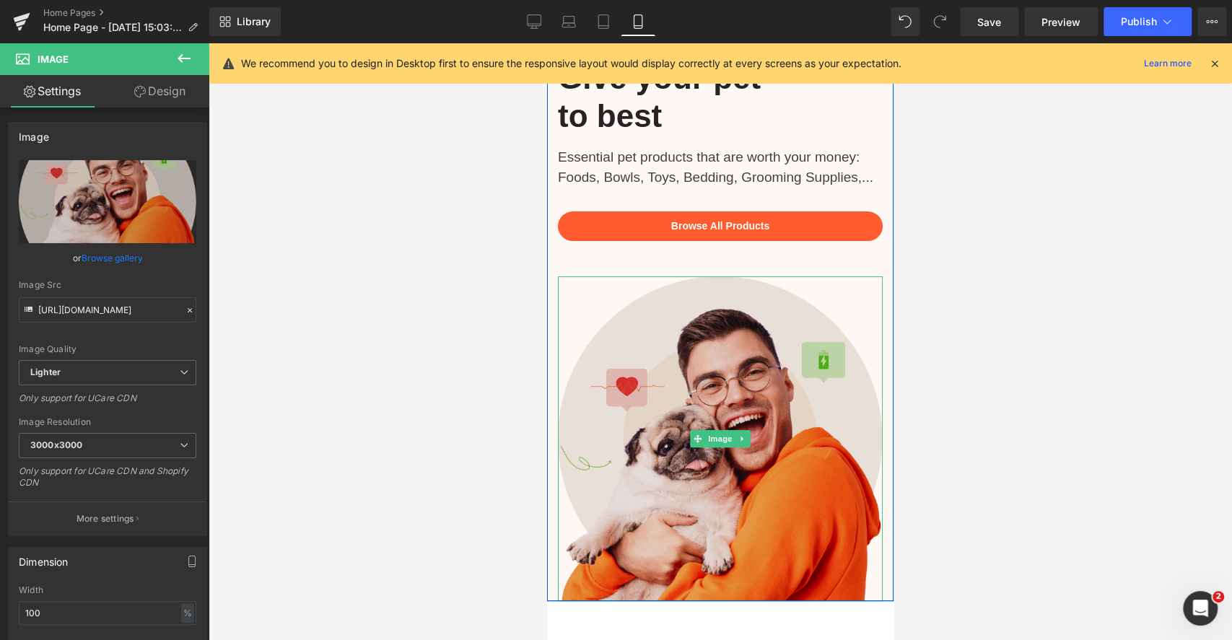
scroll to position [0, 0]
